Goal: Book appointment/travel/reservation

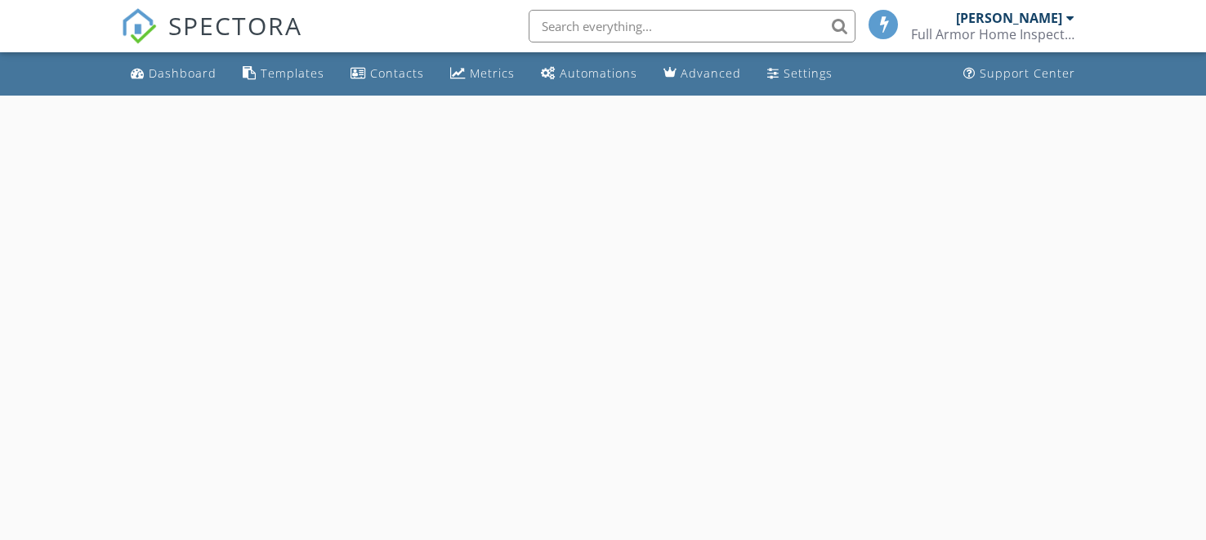
select select "7"
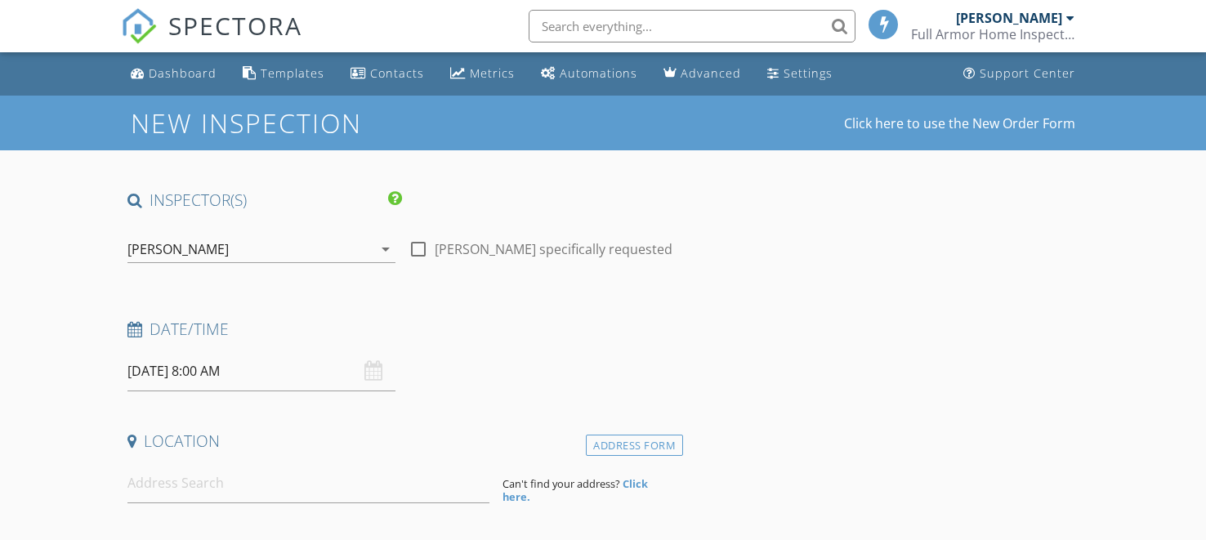
click at [421, 261] on div at bounding box center [418, 249] width 28 height 28
click at [233, 366] on input "08/28/2025 8:00 AM" at bounding box center [261, 371] width 268 height 40
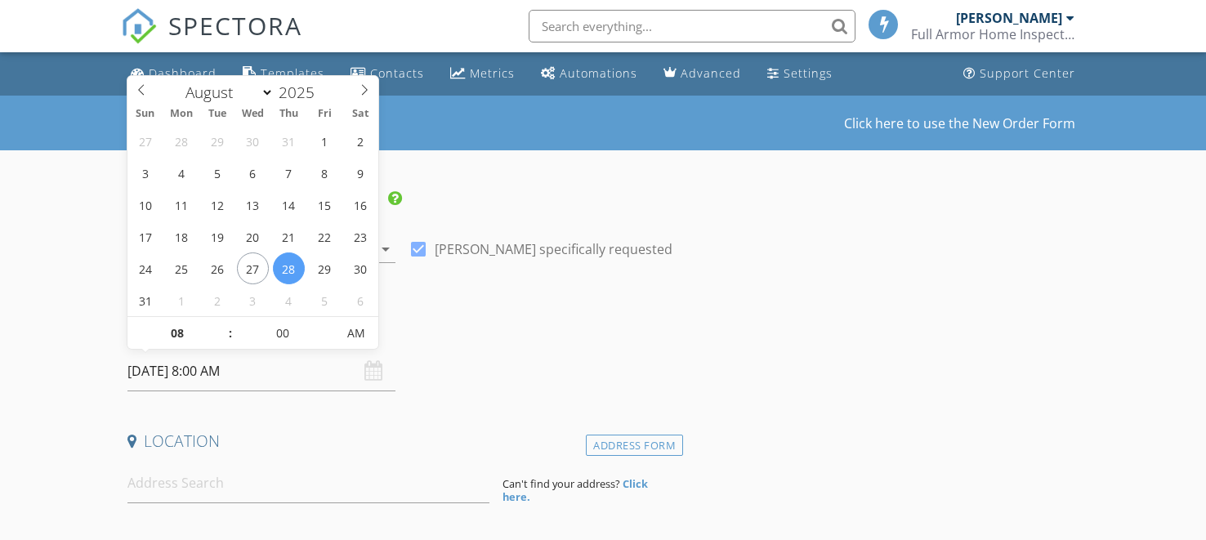
checkbox input "true"
click at [357, 85] on span at bounding box center [364, 87] width 28 height 23
select select "8"
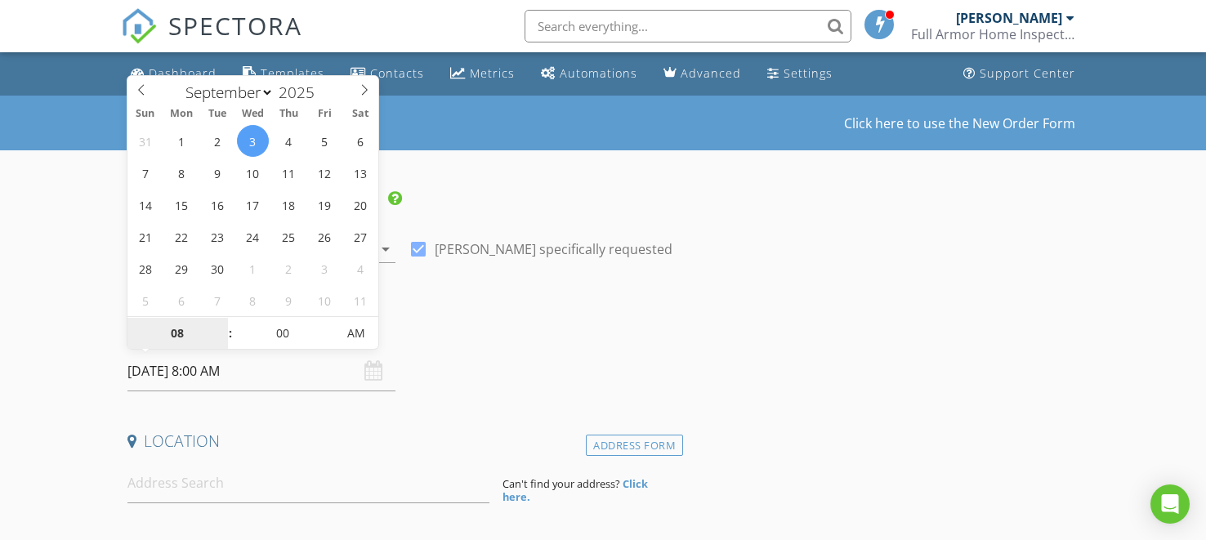
type input "09/03/2025 8:00 AM"
click at [219, 320] on span at bounding box center [221, 325] width 11 height 16
type input "10"
type input "09/03/2025 10:00 AM"
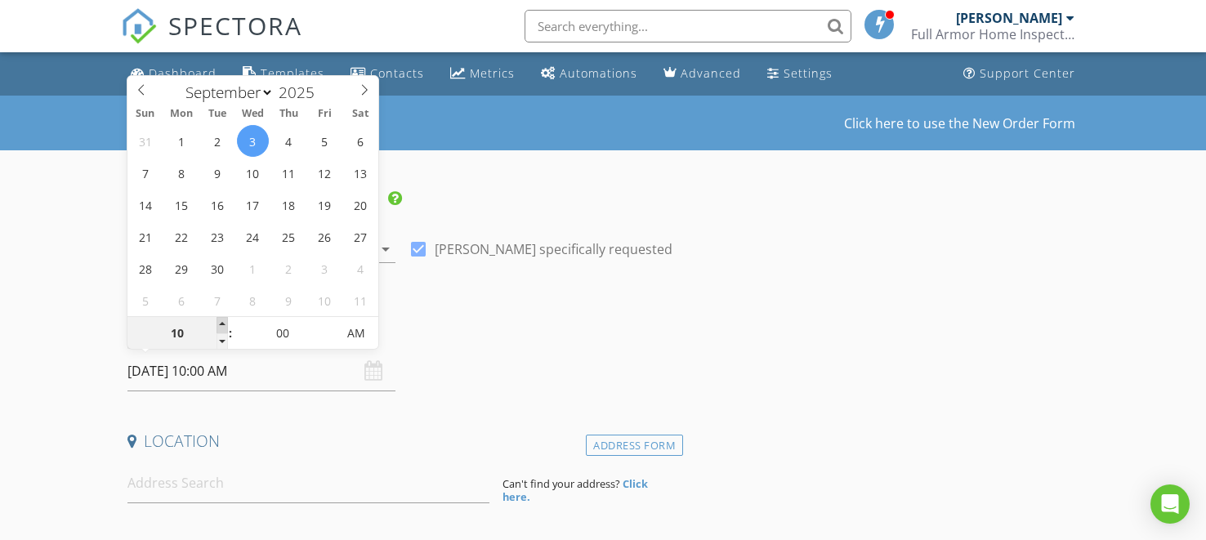
click at [219, 320] on span at bounding box center [221, 325] width 11 height 16
type input "12"
type input "09/03/2025 12:00 PM"
click at [219, 320] on span at bounding box center [221, 325] width 11 height 16
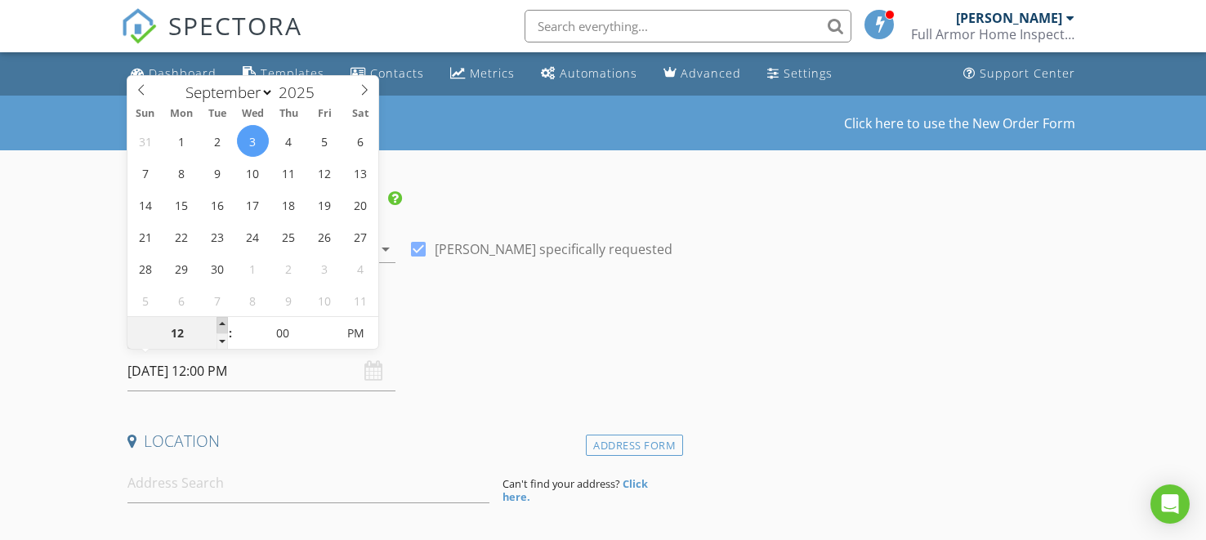
type input "01"
type input "[DATE] 1:00 PM"
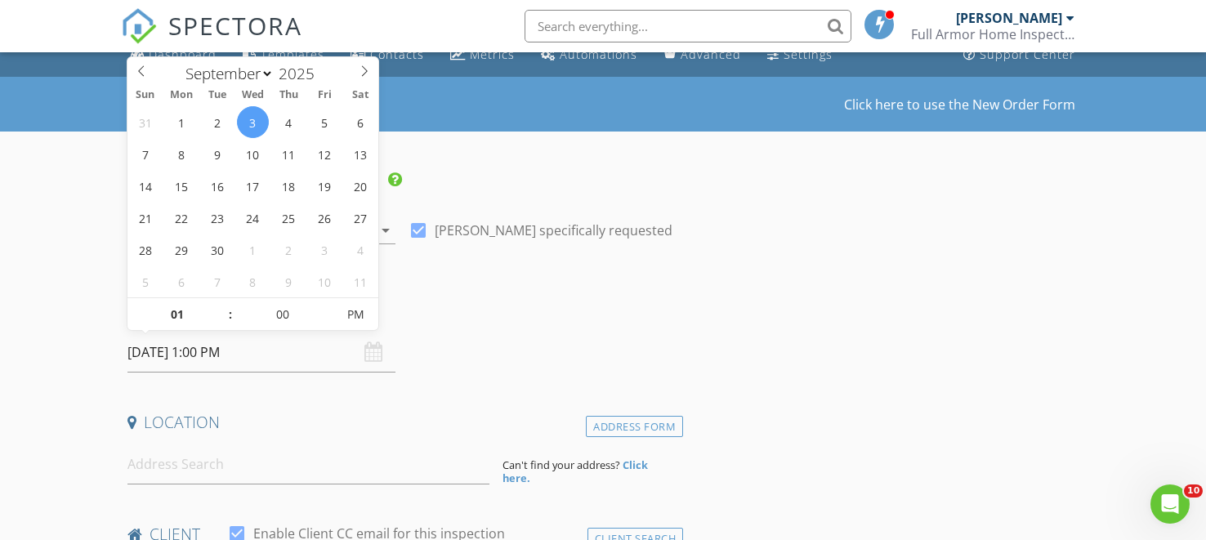
scroll to position [25, 0]
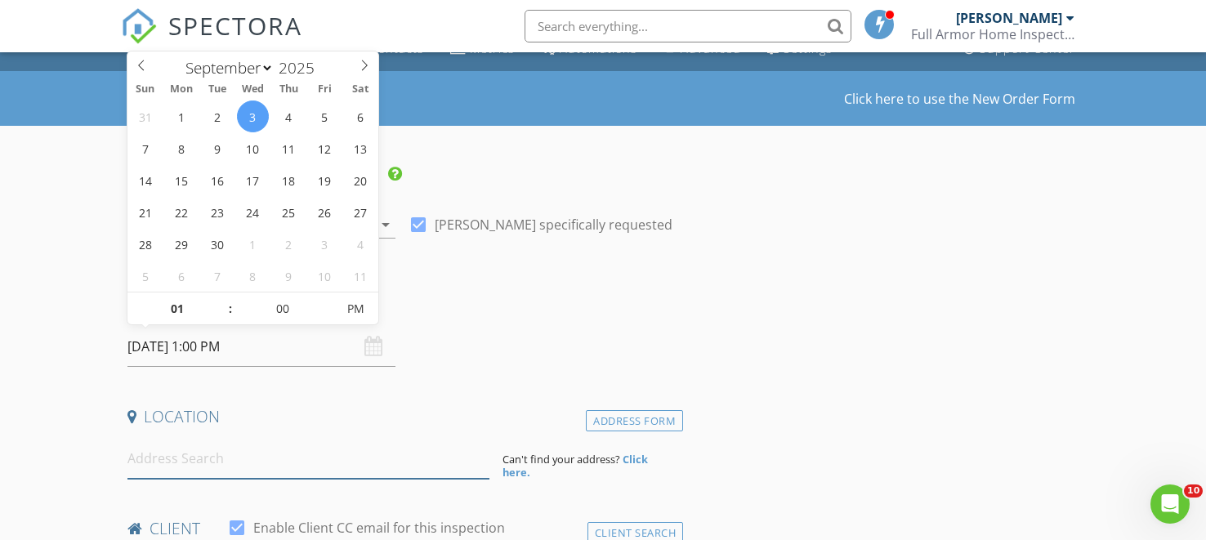
click at [234, 453] on input at bounding box center [308, 459] width 362 height 40
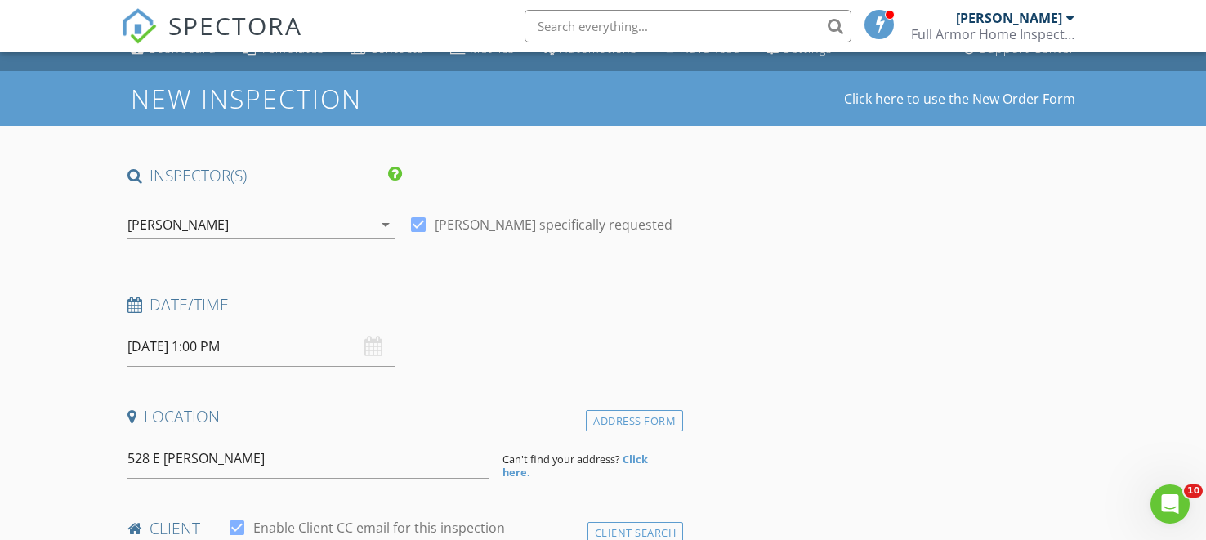
type input "528 E Sherman Ave, Hutchinson, KS, USA"
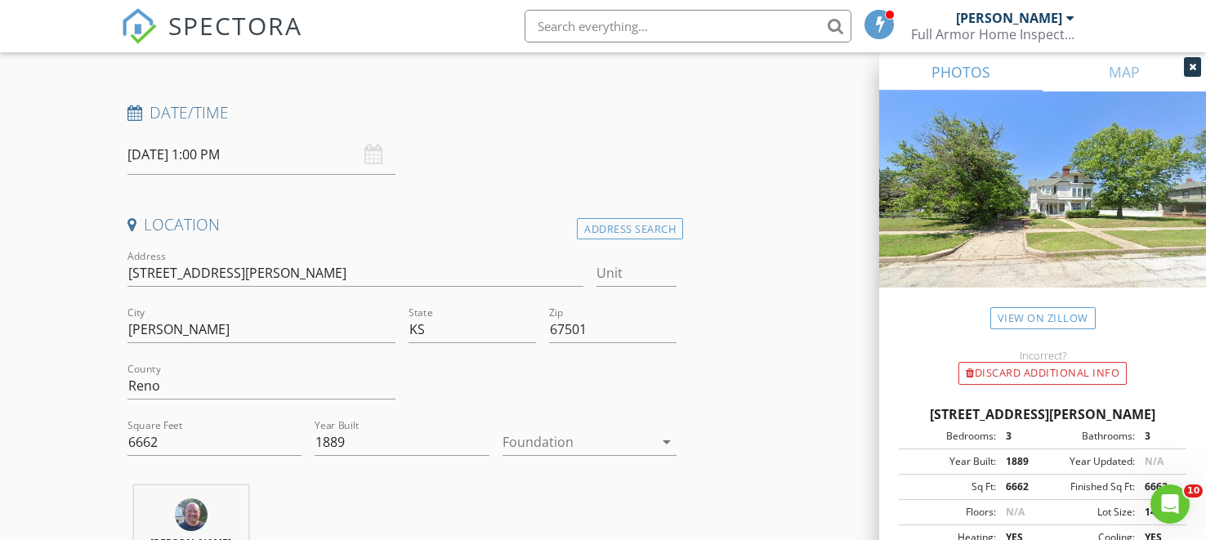
scroll to position [249, 0]
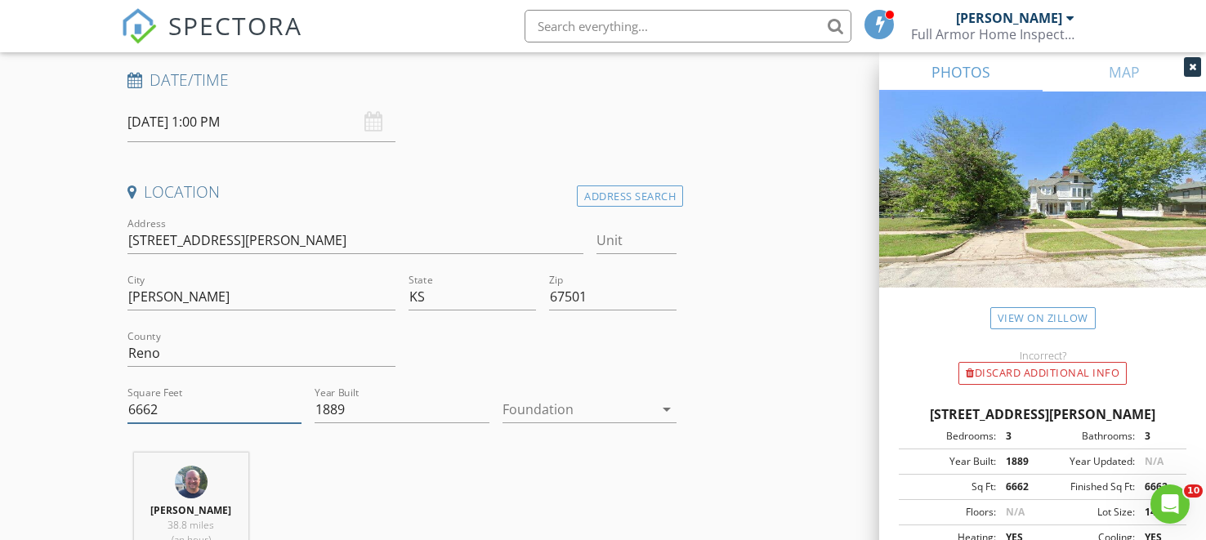
click at [185, 403] on input "6662" at bounding box center [214, 409] width 175 height 27
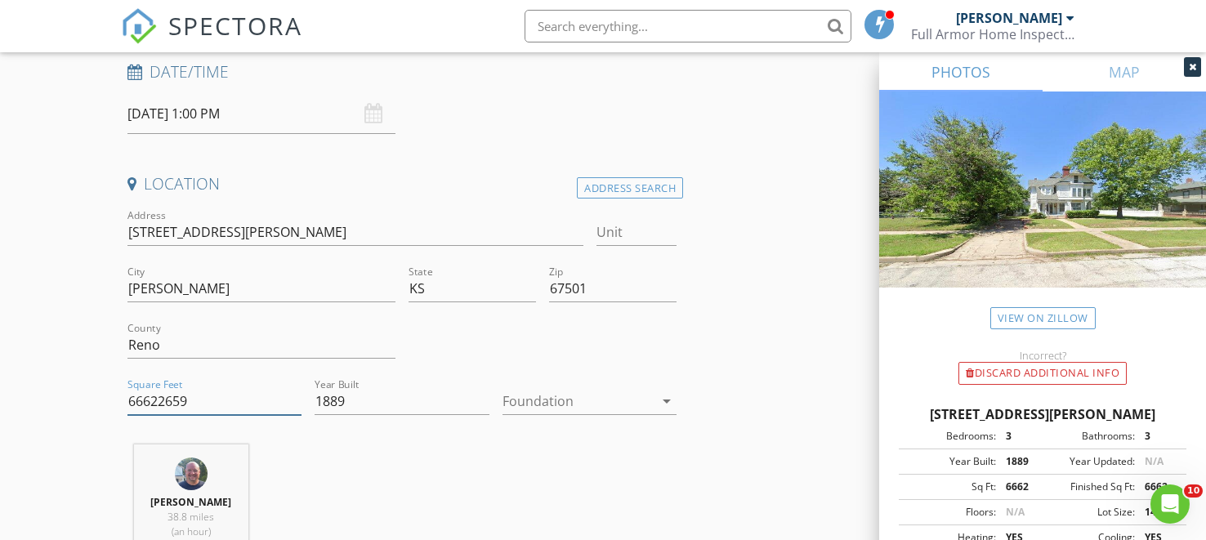
scroll to position [257, 0]
type input "6"
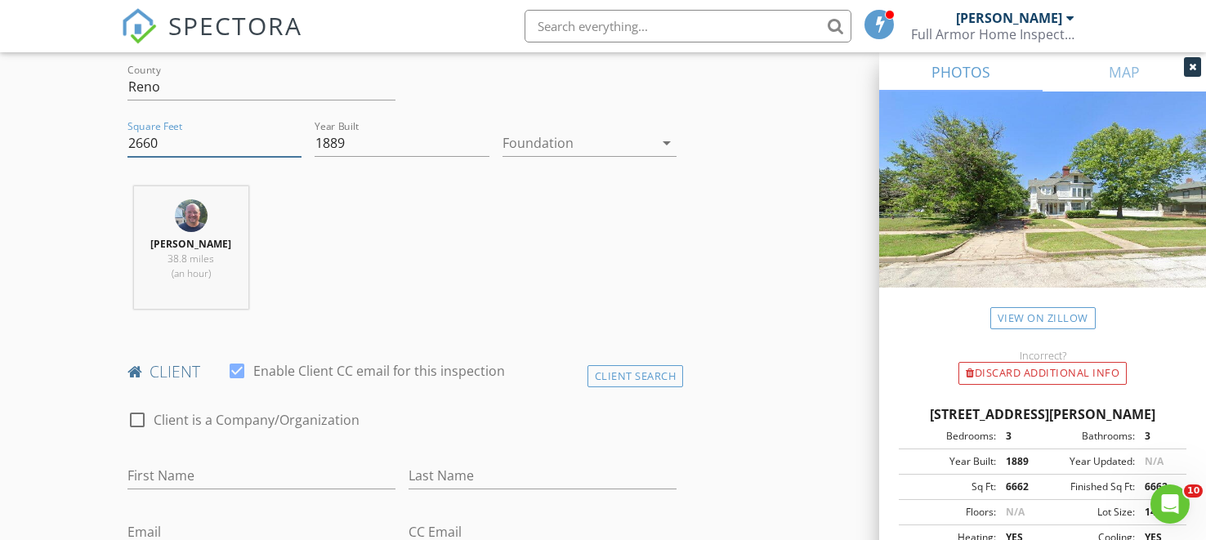
scroll to position [624, 0]
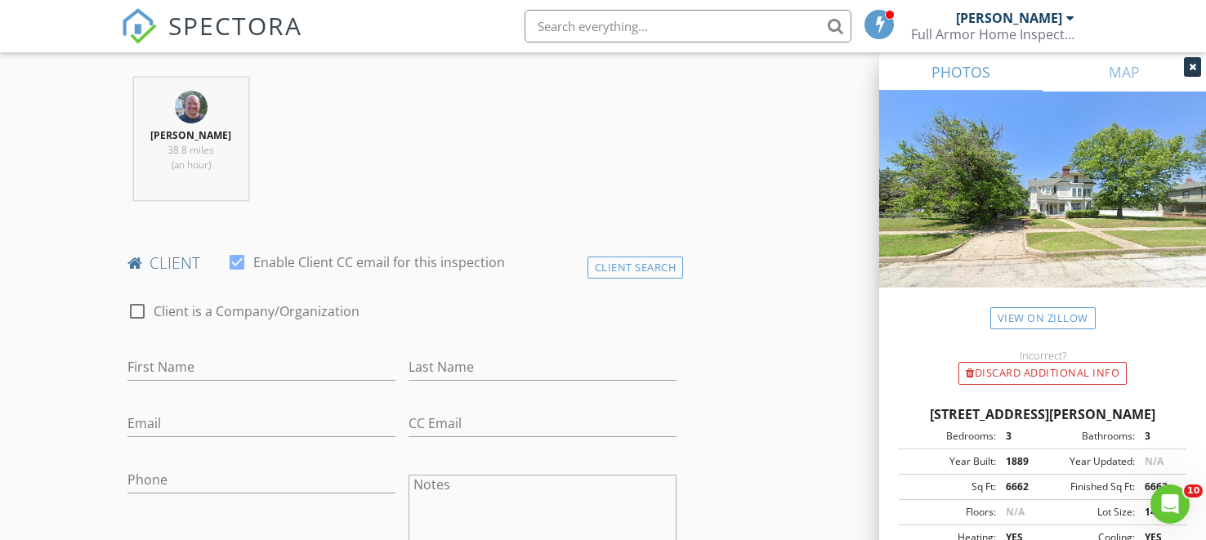
type input "2660"
click at [197, 380] on input "First Name" at bounding box center [261, 367] width 268 height 27
type input "[PERSON_NAME]"
type input "i"
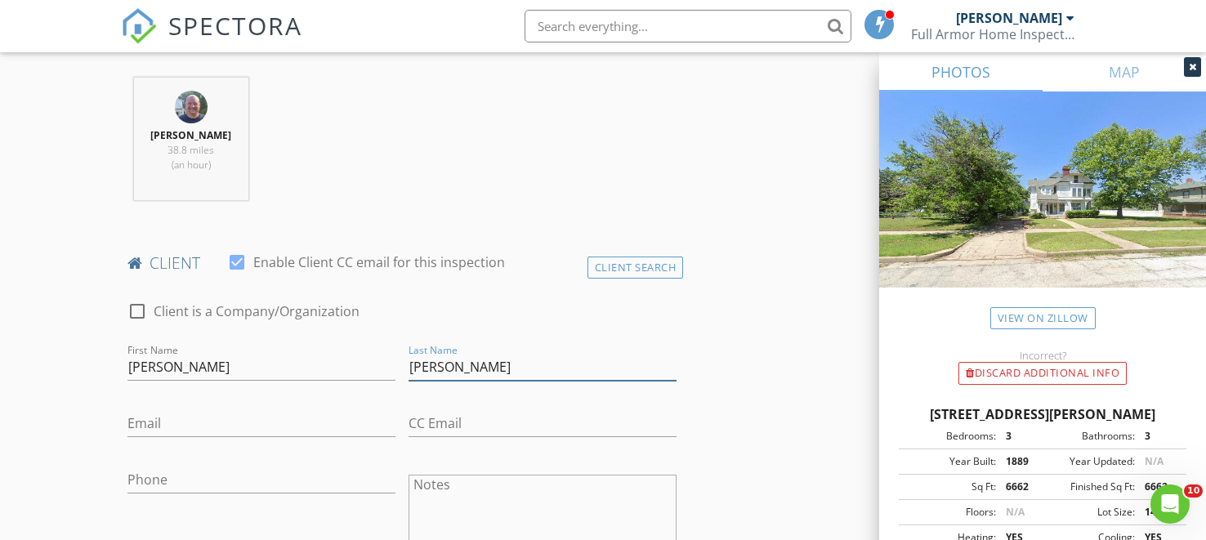
type input "[PERSON_NAME]"
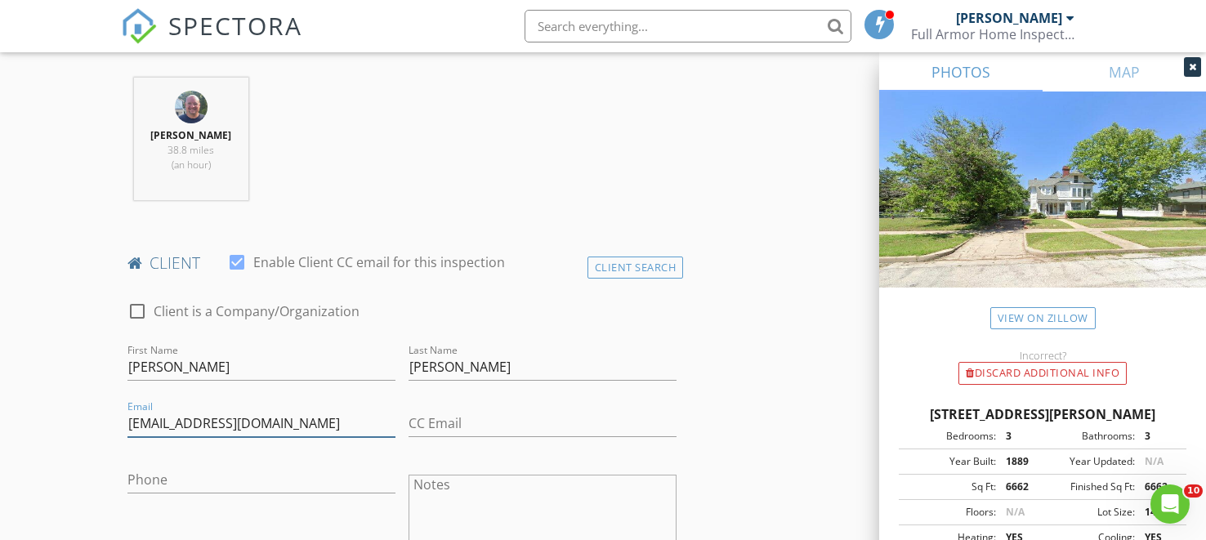
type input "[EMAIL_ADDRESS][DOMAIN_NAME]"
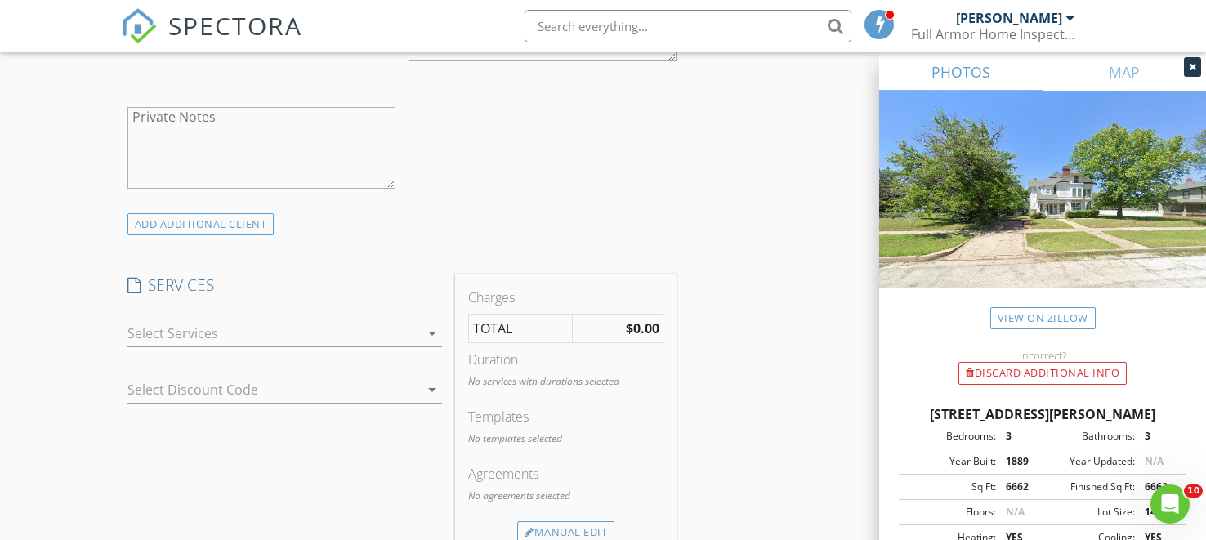
click at [222, 343] on div at bounding box center [273, 333] width 292 height 26
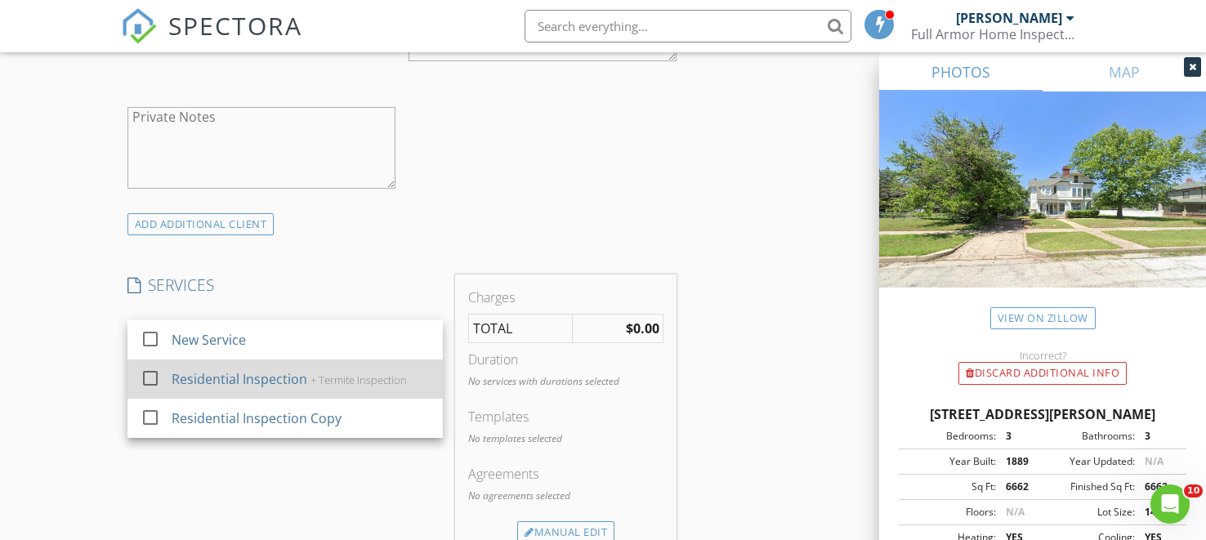
click at [222, 389] on div "Residential Inspection" at bounding box center [239, 379] width 136 height 20
checkbox input "true"
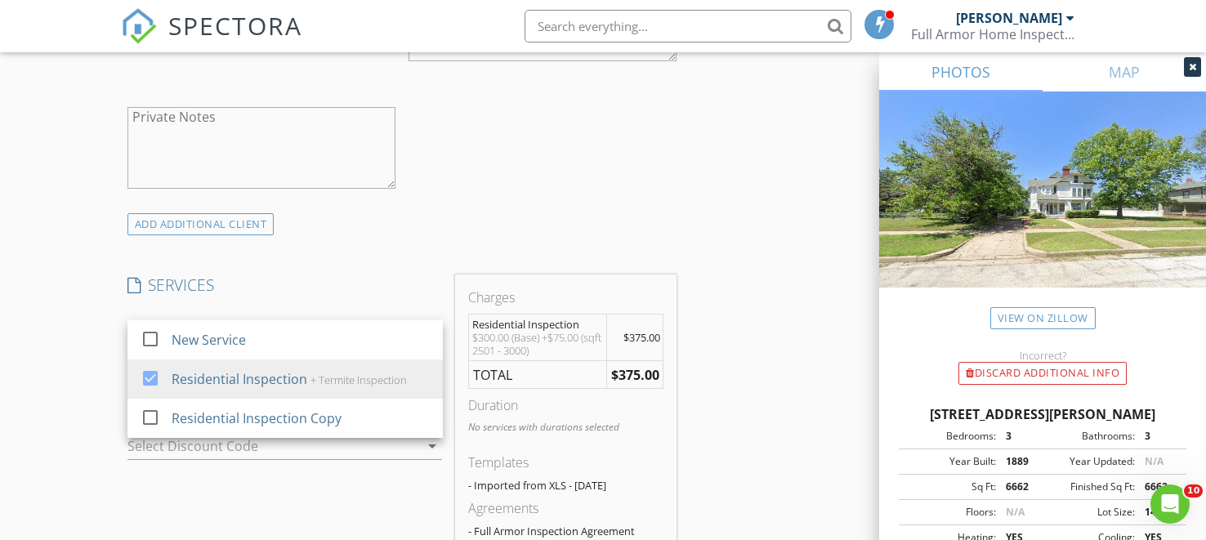
click at [268, 499] on div "SERVICES check_box_outline_blank New Service check_box Residential Inspection +…" at bounding box center [285, 427] width 328 height 306
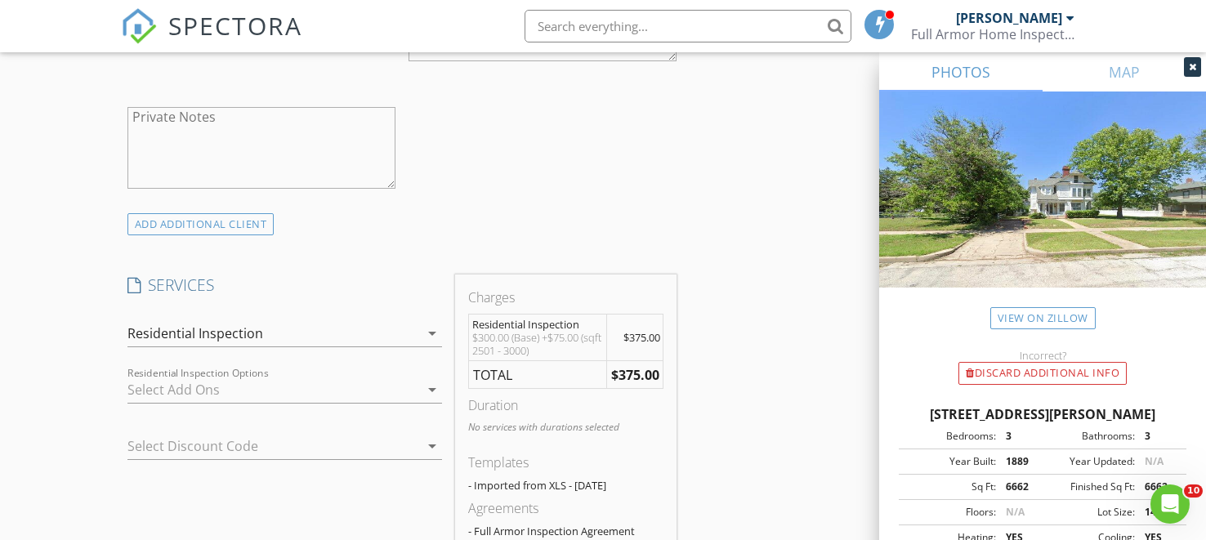
click at [295, 403] on div at bounding box center [273, 390] width 292 height 26
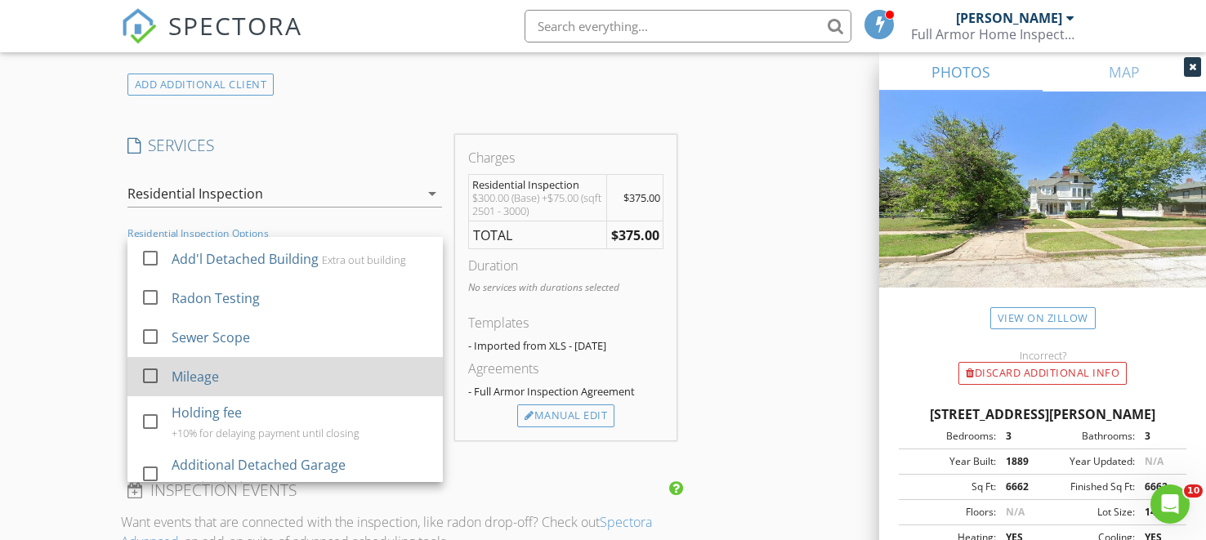
scroll to position [56, 0]
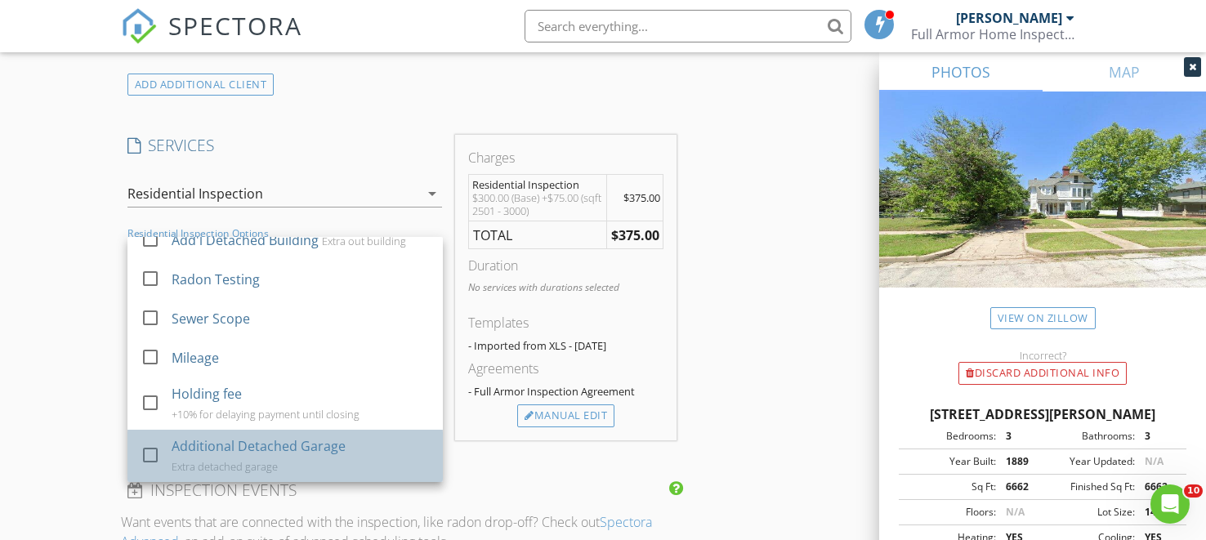
click at [188, 453] on div "Additional Detached Garage" at bounding box center [258, 446] width 174 height 20
checkbox input "true"
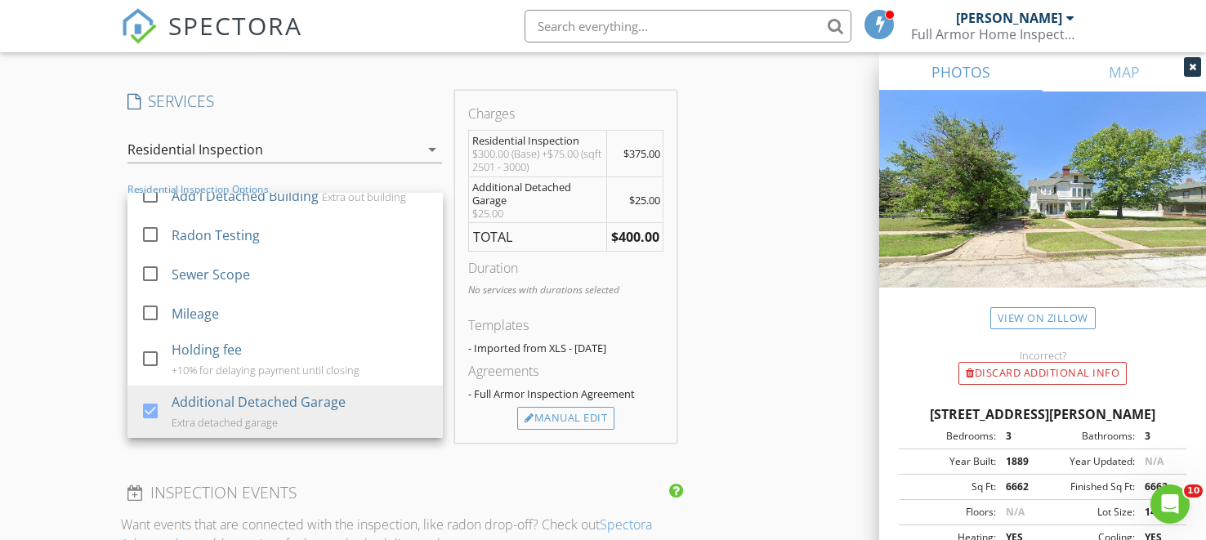
scroll to position [1336, 0]
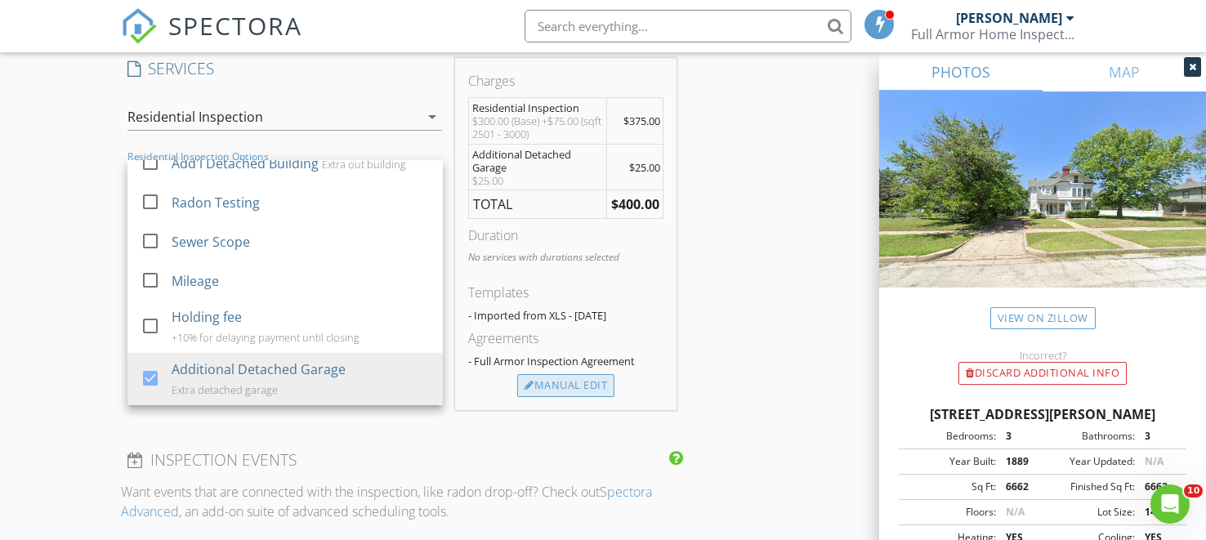
click at [551, 393] on div "Manual Edit" at bounding box center [565, 385] width 97 height 23
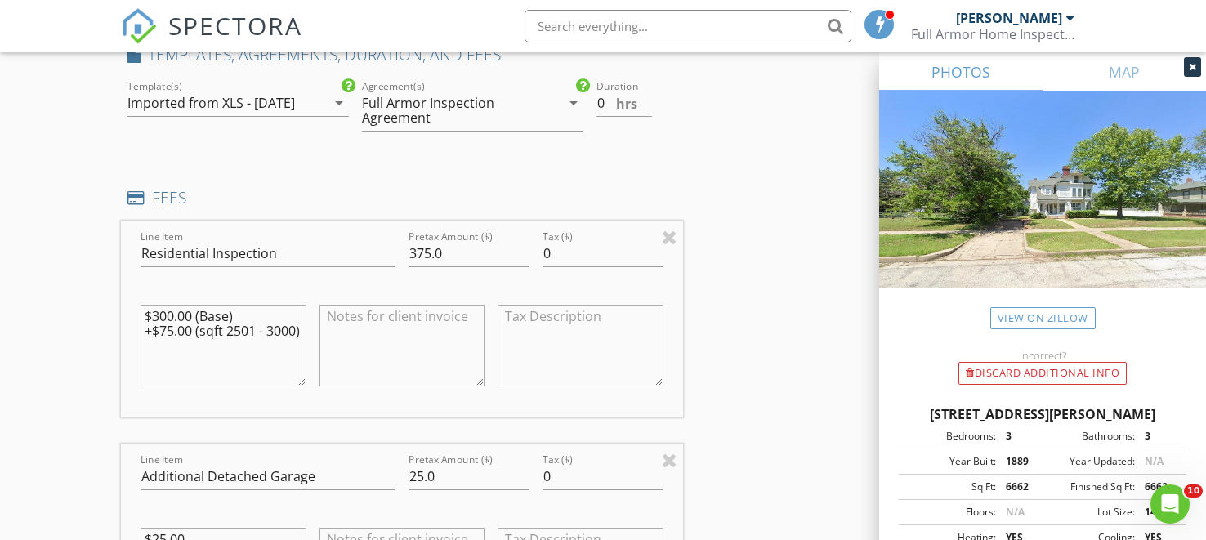
scroll to position [1362, 0]
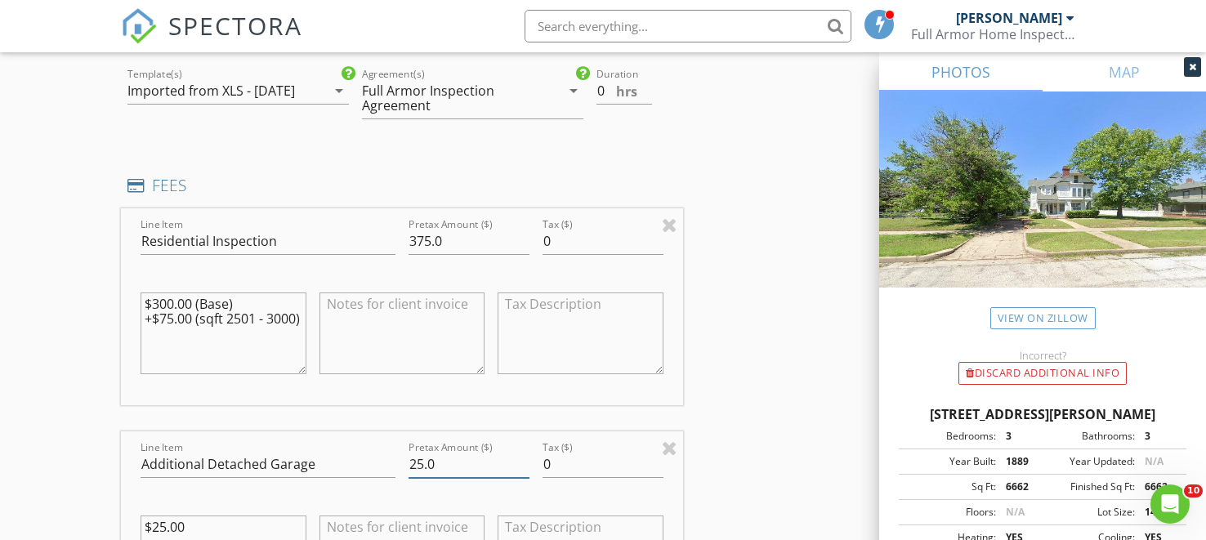
click at [423, 478] on input "25.0" at bounding box center [468, 464] width 121 height 27
type input "50.0"
click at [712, 363] on div "INSPECTOR(S) check_box Nathanael Kutilek PRIMARY Nathanael Kutilek arrow_drop_d…" at bounding box center [603, 439] width 965 height 3222
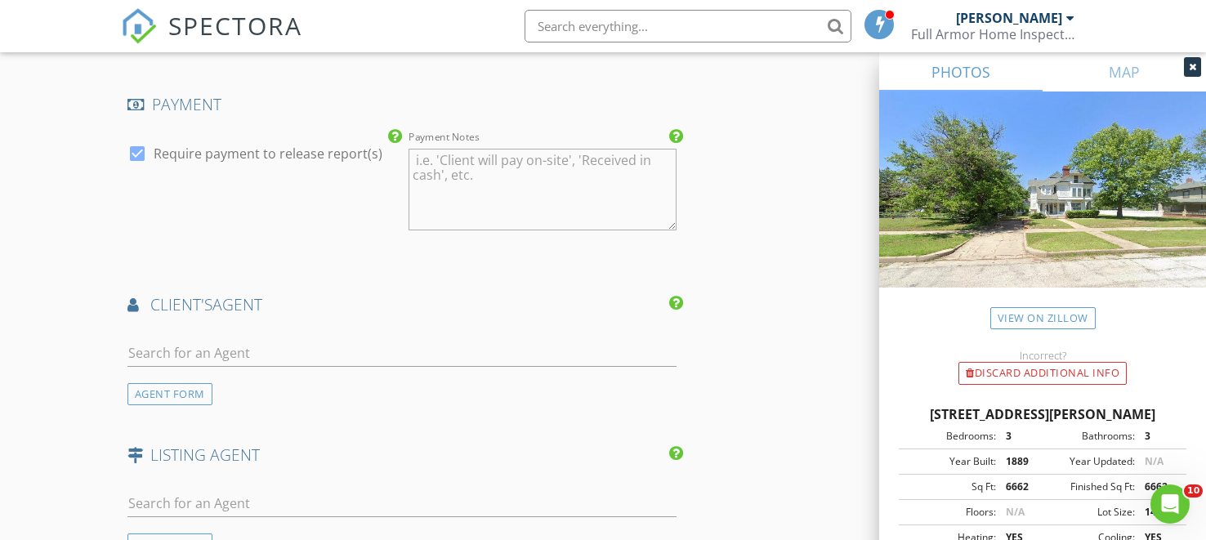
scroll to position [2183, 0]
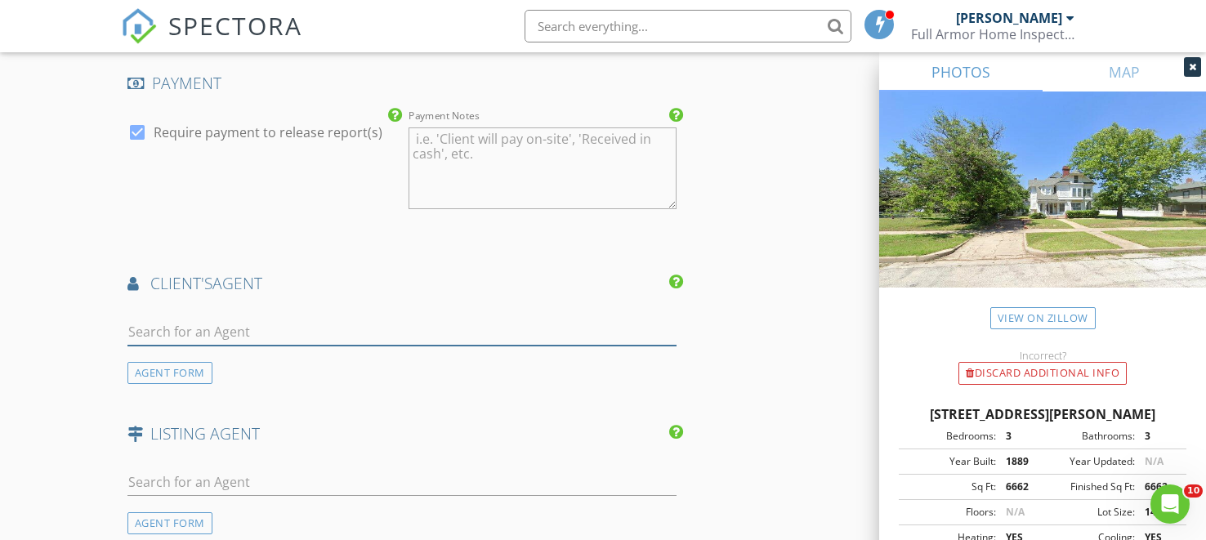
click at [413, 346] on input "text" at bounding box center [402, 332] width 550 height 27
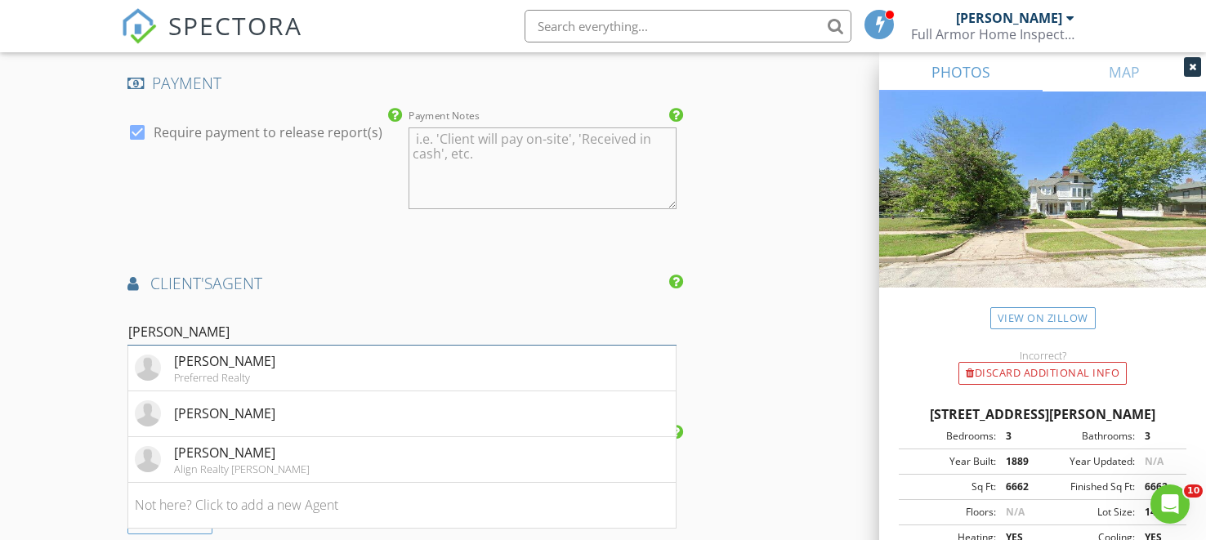
type input "tom"
click at [193, 462] on div "[PERSON_NAME]" at bounding box center [242, 453] width 136 height 20
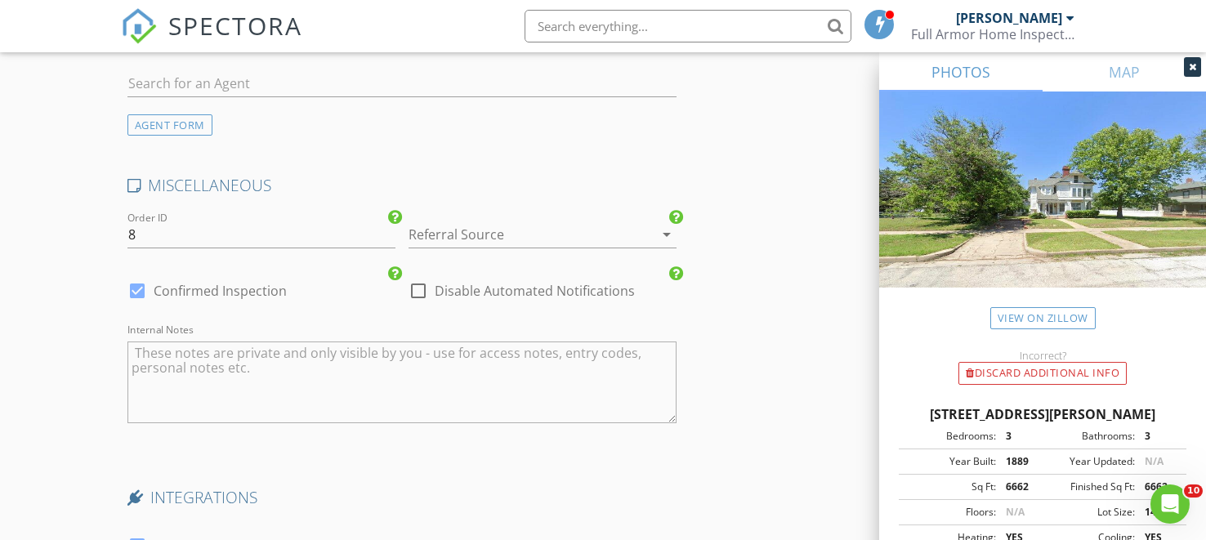
scroll to position [2946, 0]
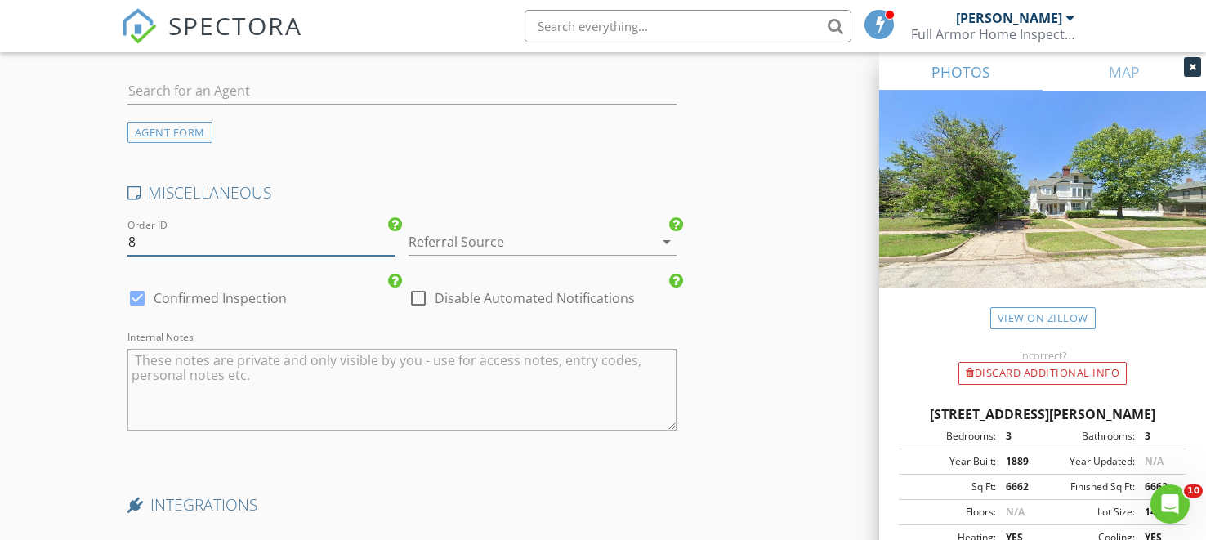
click at [191, 256] on input "8" at bounding box center [261, 242] width 268 height 27
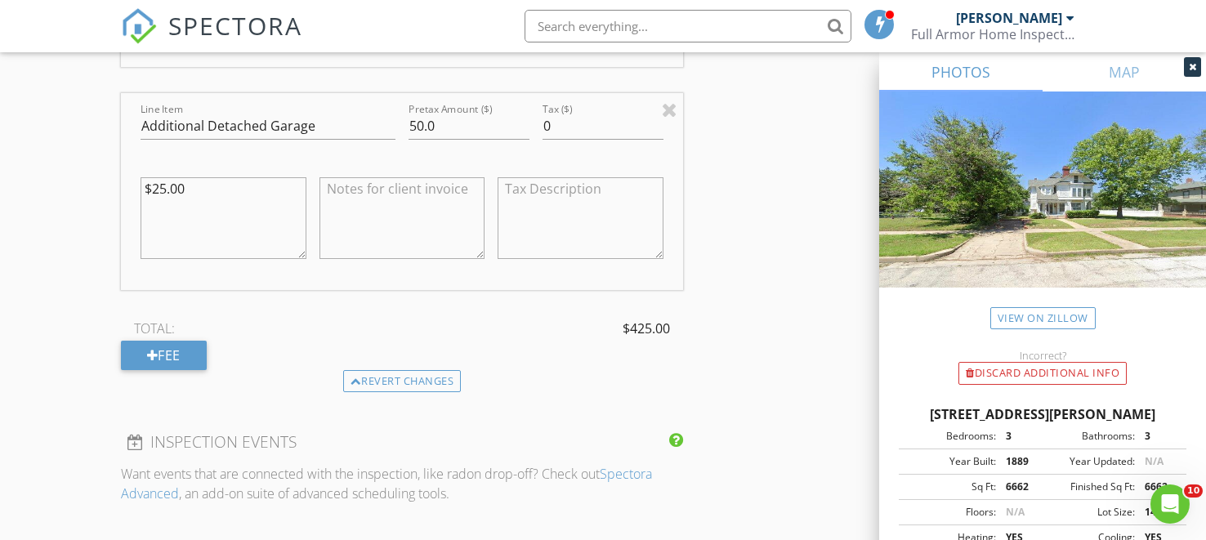
scroll to position [1699, 0]
click at [220, 214] on textarea "$25.00" at bounding box center [224, 219] width 166 height 82
click at [223, 208] on textarea "$25.00" at bounding box center [224, 219] width 166 height 82
type textarea "$"
click at [739, 177] on div "INSPECTOR(S) check_box Nathanael Kutilek PRIMARY Nathanael Kutilek arrow_drop_d…" at bounding box center [603, 287] width 965 height 3594
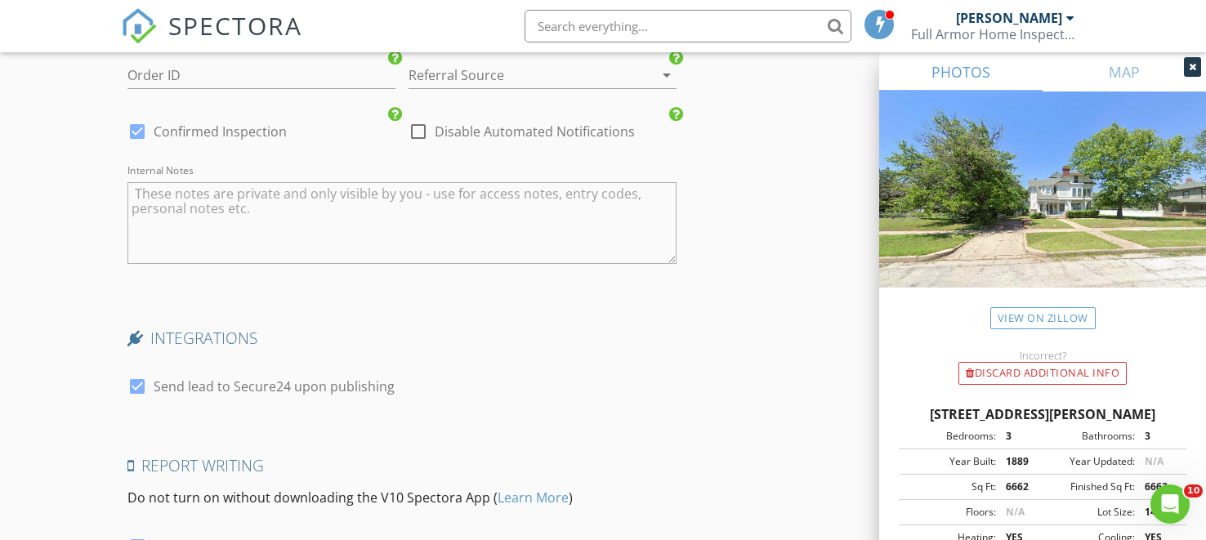
scroll to position [3291, 0]
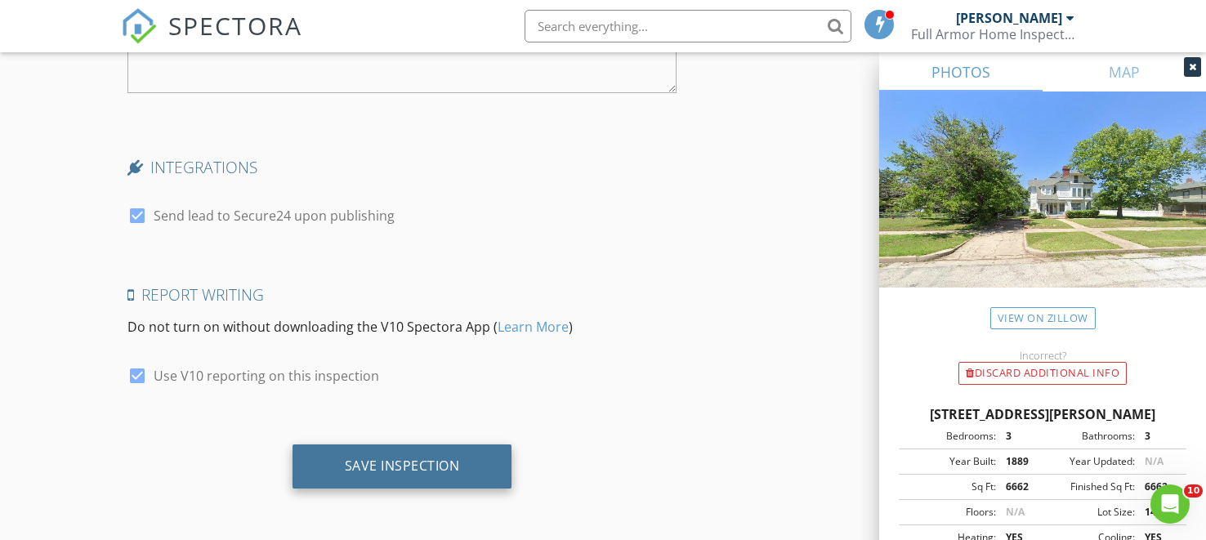
click at [349, 455] on div "Save Inspection" at bounding box center [402, 466] width 220 height 44
